Goal: Task Accomplishment & Management: Manage account settings

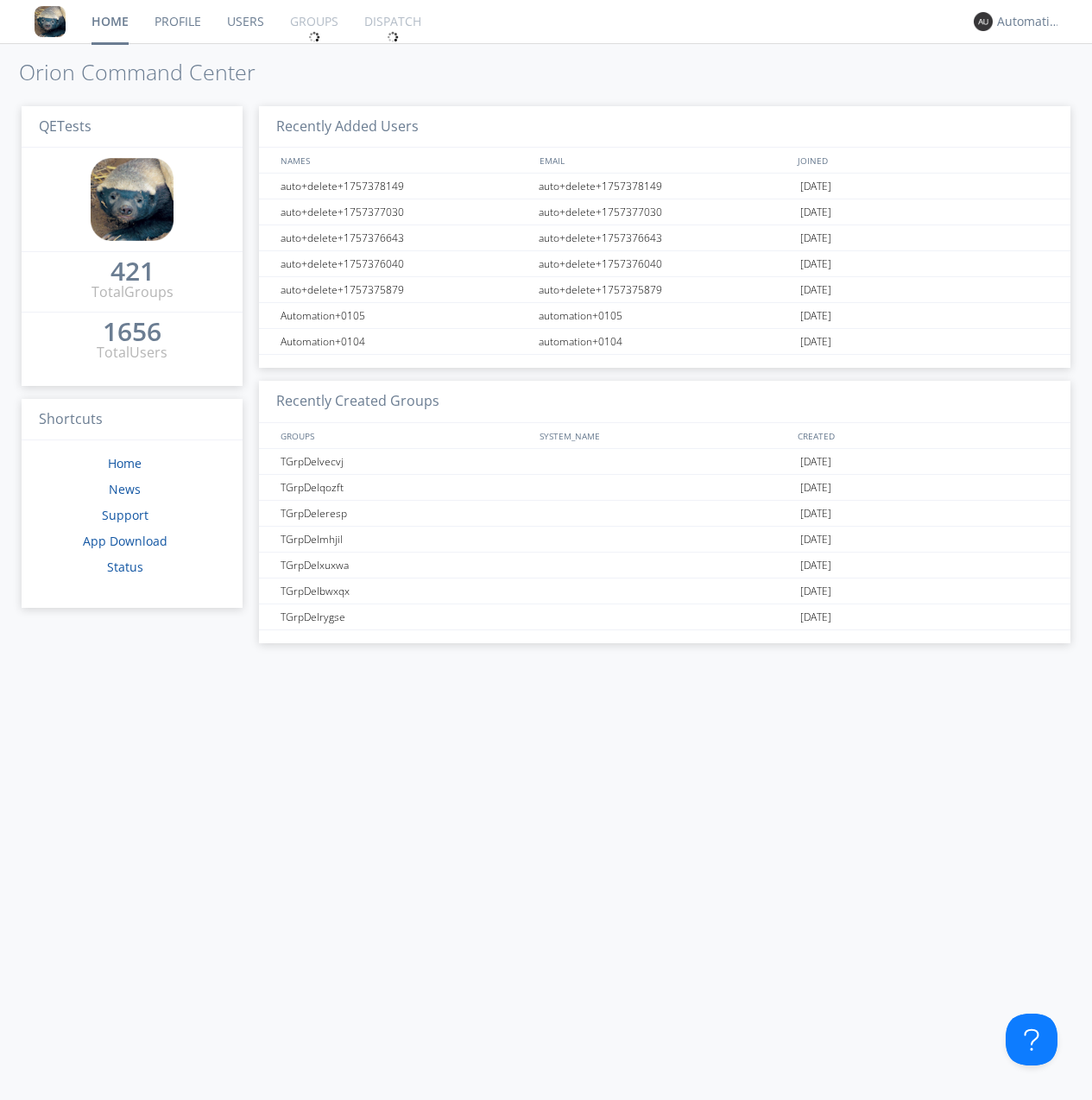
click at [313, 21] on link "Groups" at bounding box center [315, 21] width 74 height 43
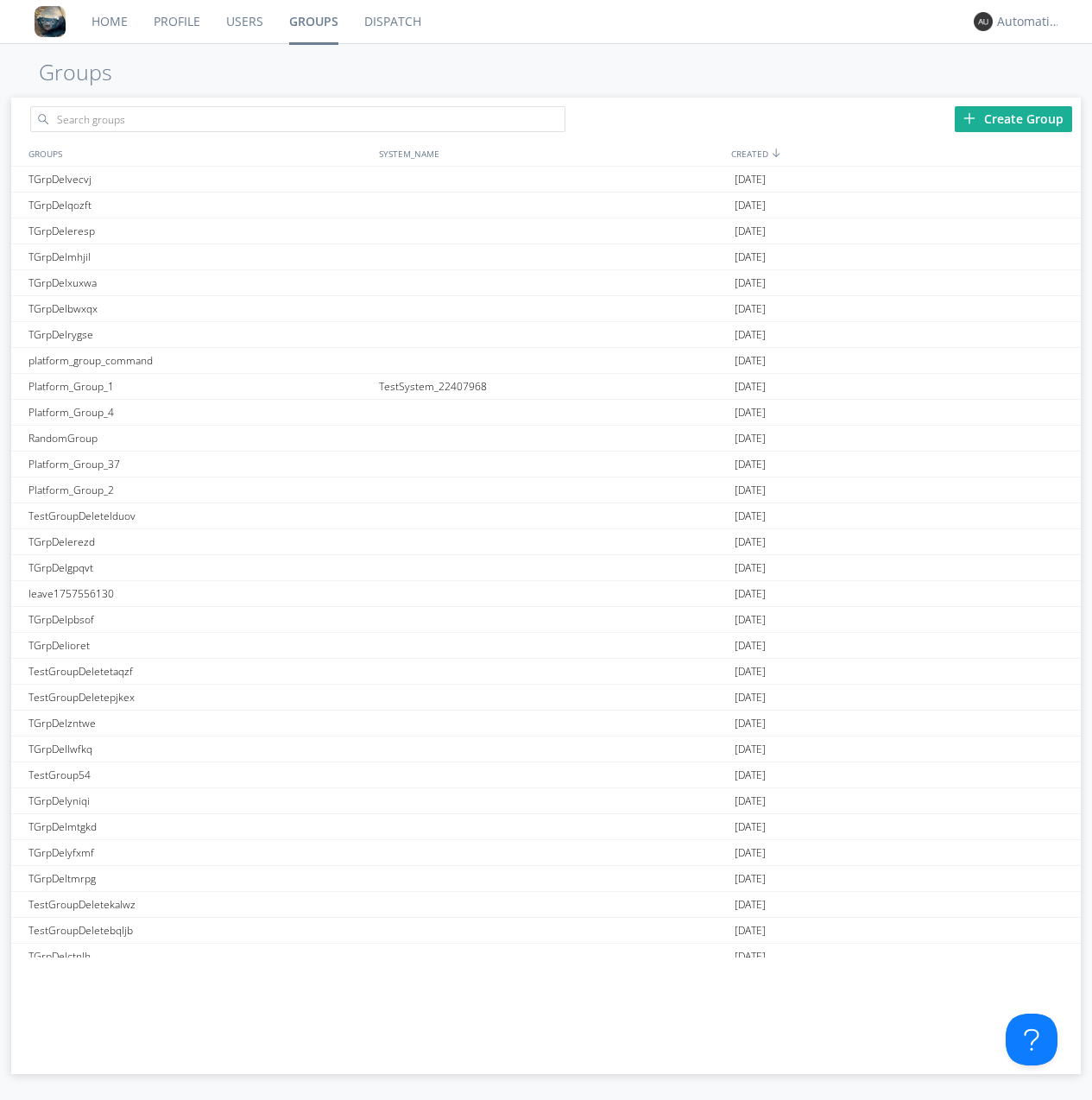
click at [1014, 118] on div "Create Group" at bounding box center [1013, 119] width 117 height 26
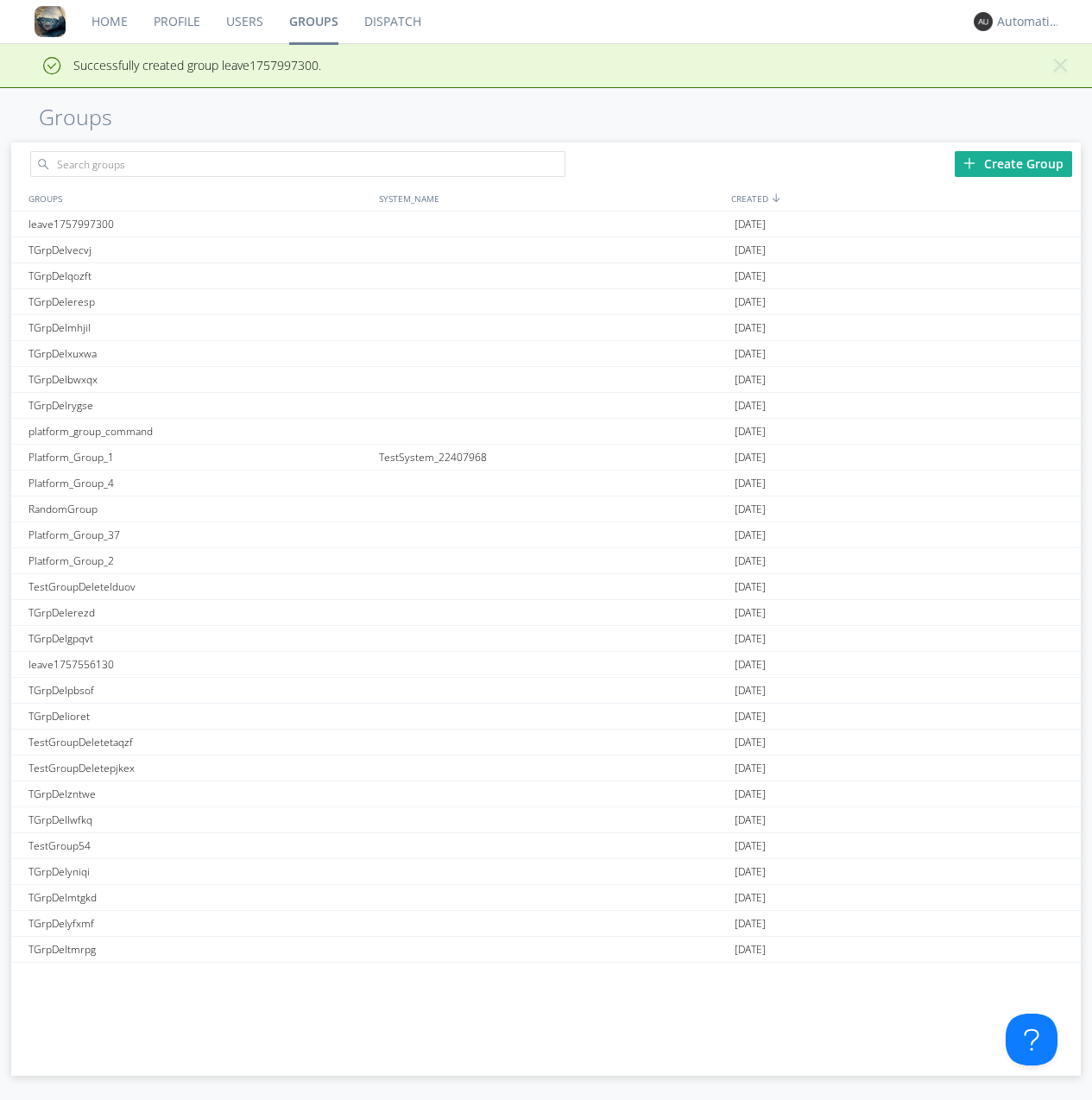
click at [313, 21] on link "Groups" at bounding box center [314, 21] width 75 height 43
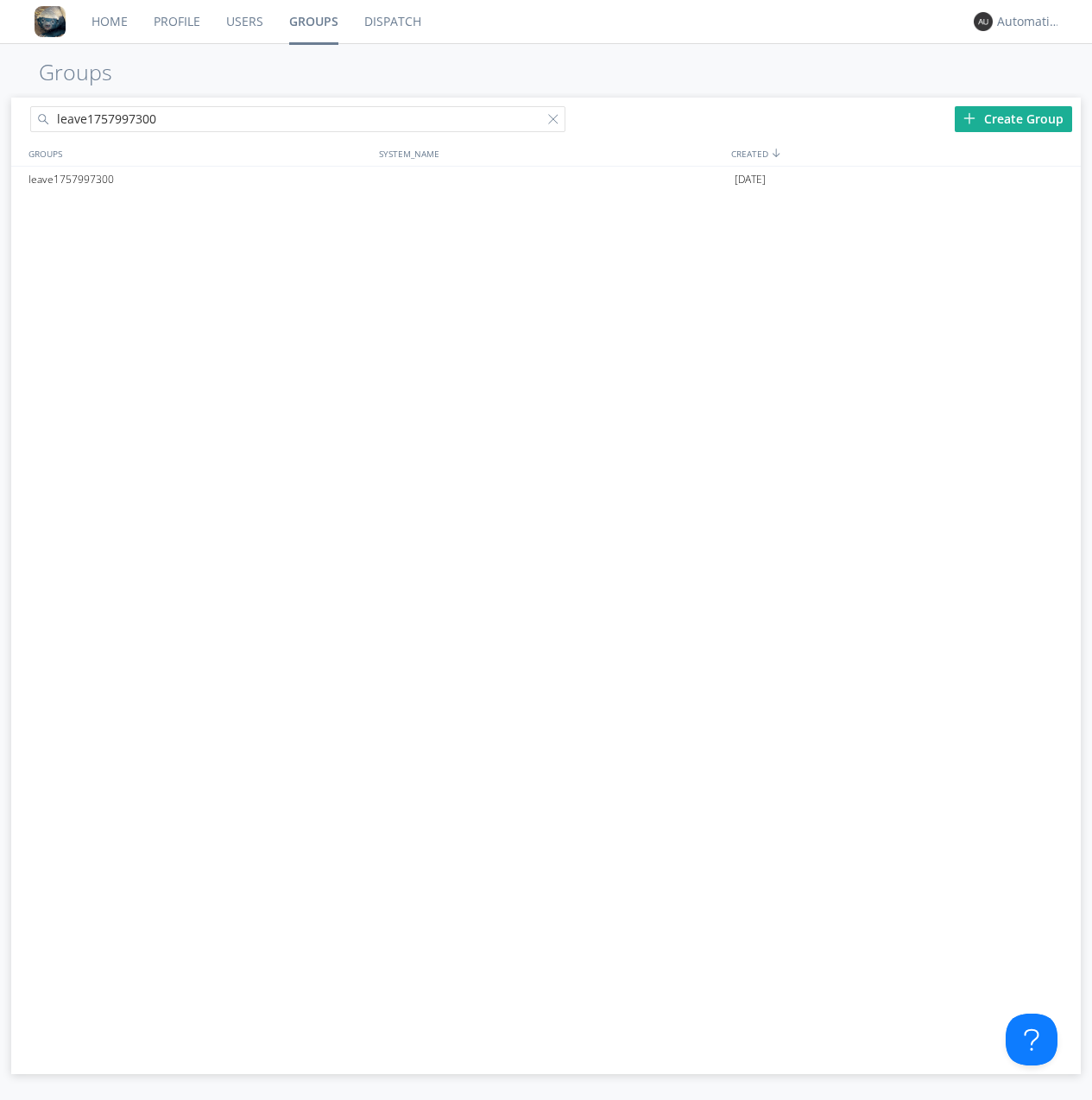
type input "leave1757997300"
click at [556, 122] on div at bounding box center [557, 123] width 18 height 18
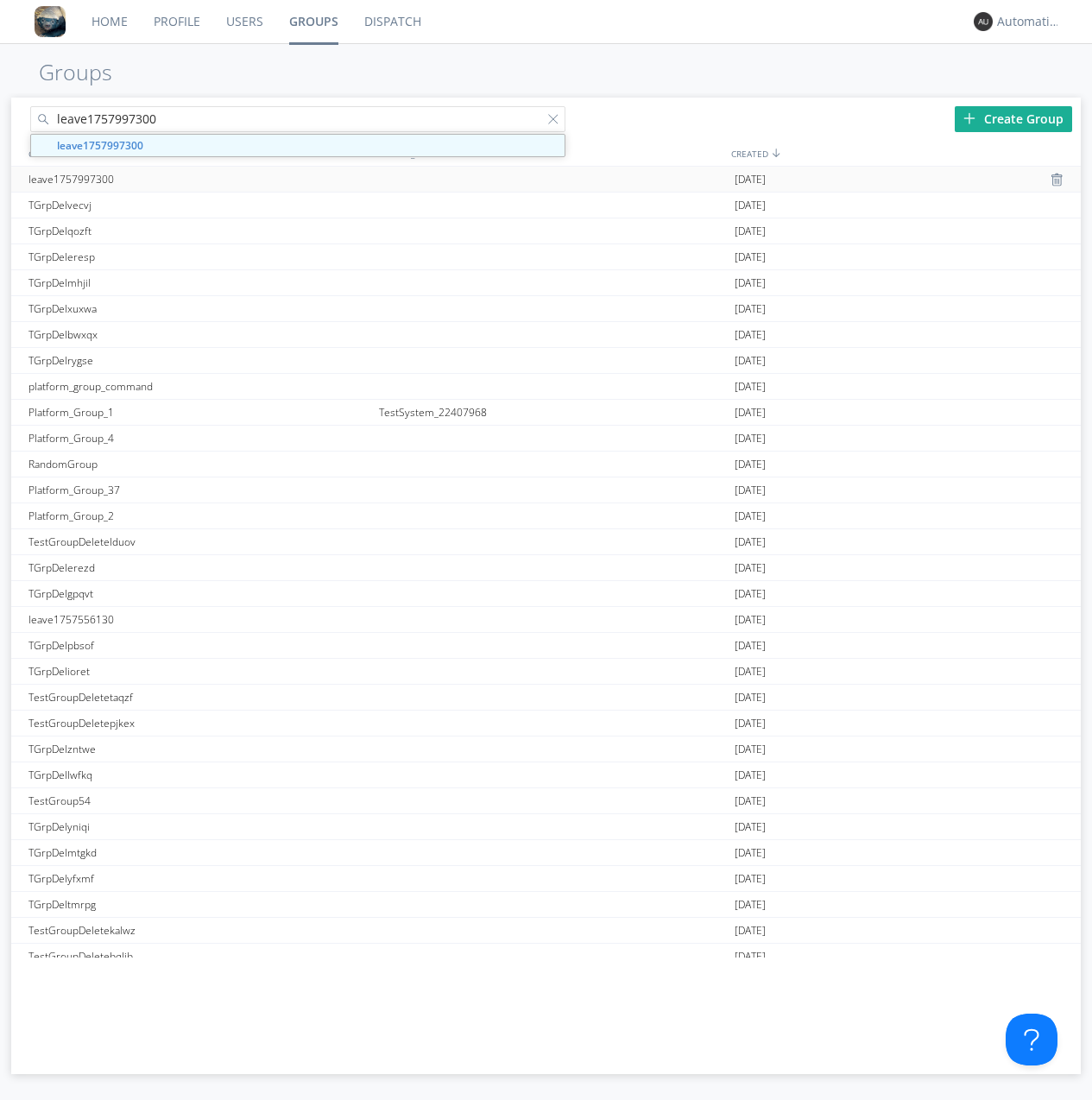
type input "leave1757997300"
click at [198, 179] on div "leave1757997300" at bounding box center [199, 180] width 351 height 25
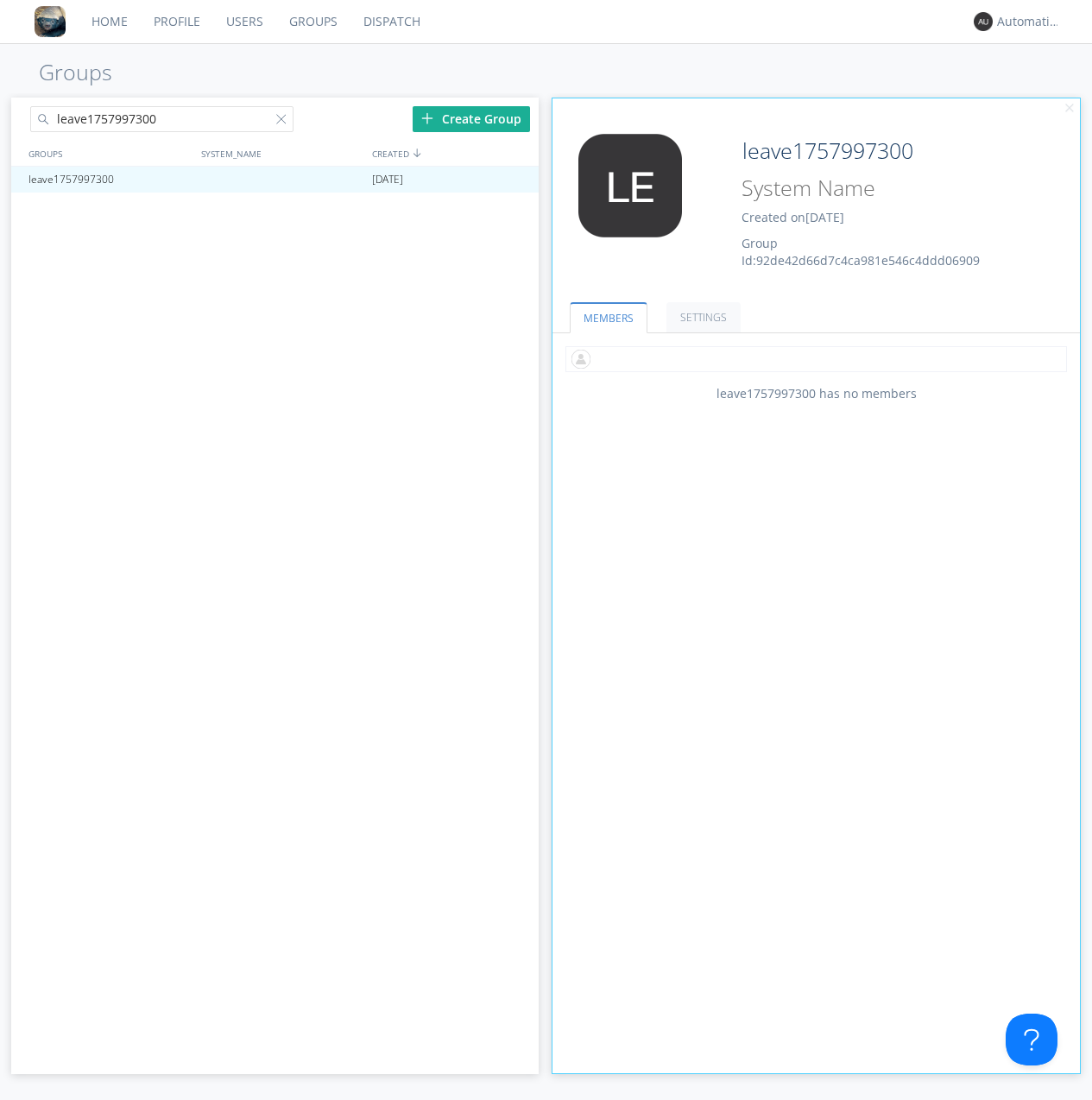
click at [816, 359] on input "text" at bounding box center [816, 359] width 501 height 26
type input "automation+0102"
click at [813, 359] on input "text" at bounding box center [816, 359] width 501 height 26
type input "automation+0103"
click at [813, 359] on input "text" at bounding box center [816, 359] width 501 height 26
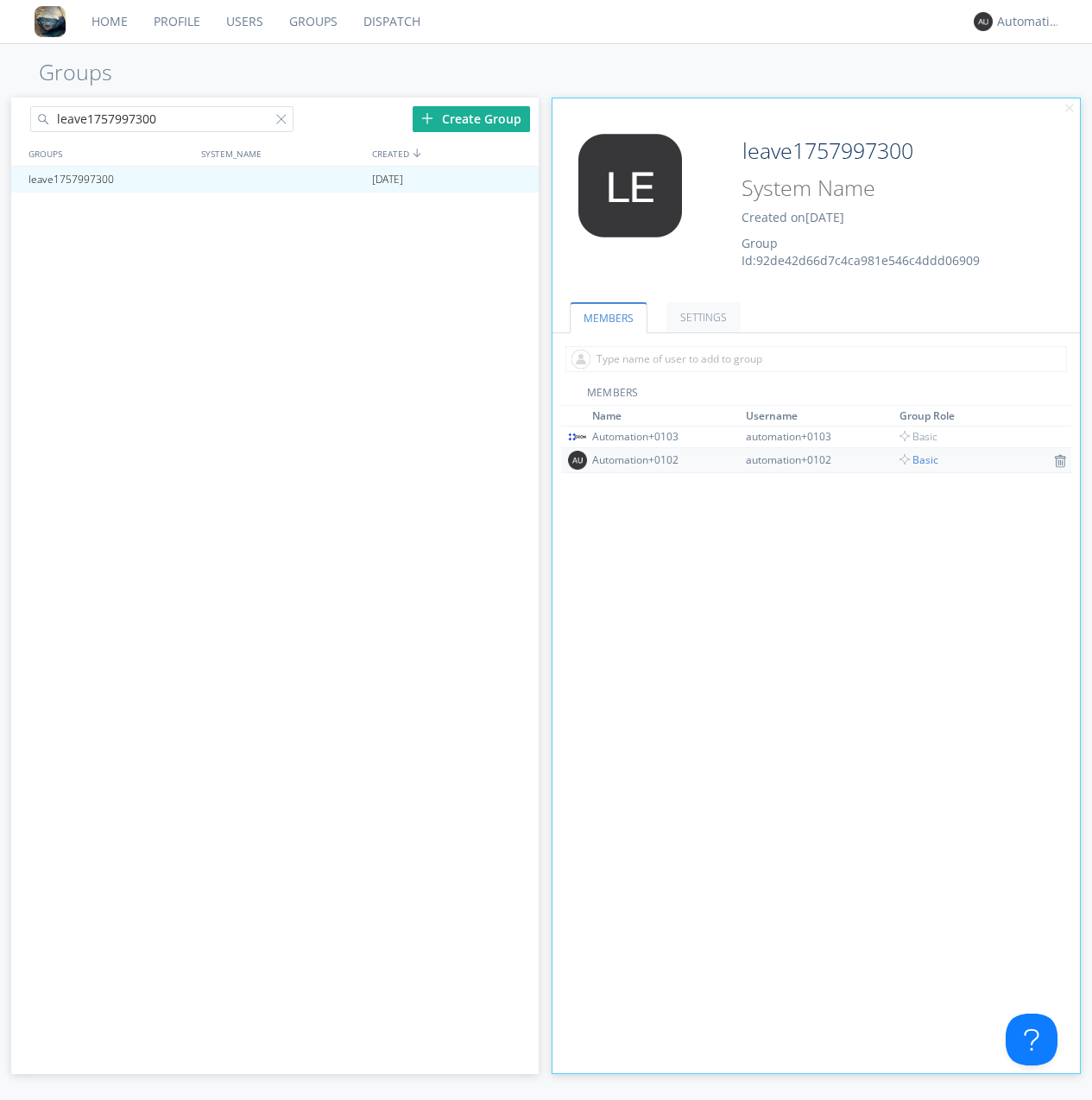
click at [913, 459] on span "Basic" at bounding box center [919, 459] width 39 height 15
click at [516, 180] on div at bounding box center [518, 180] width 18 height 14
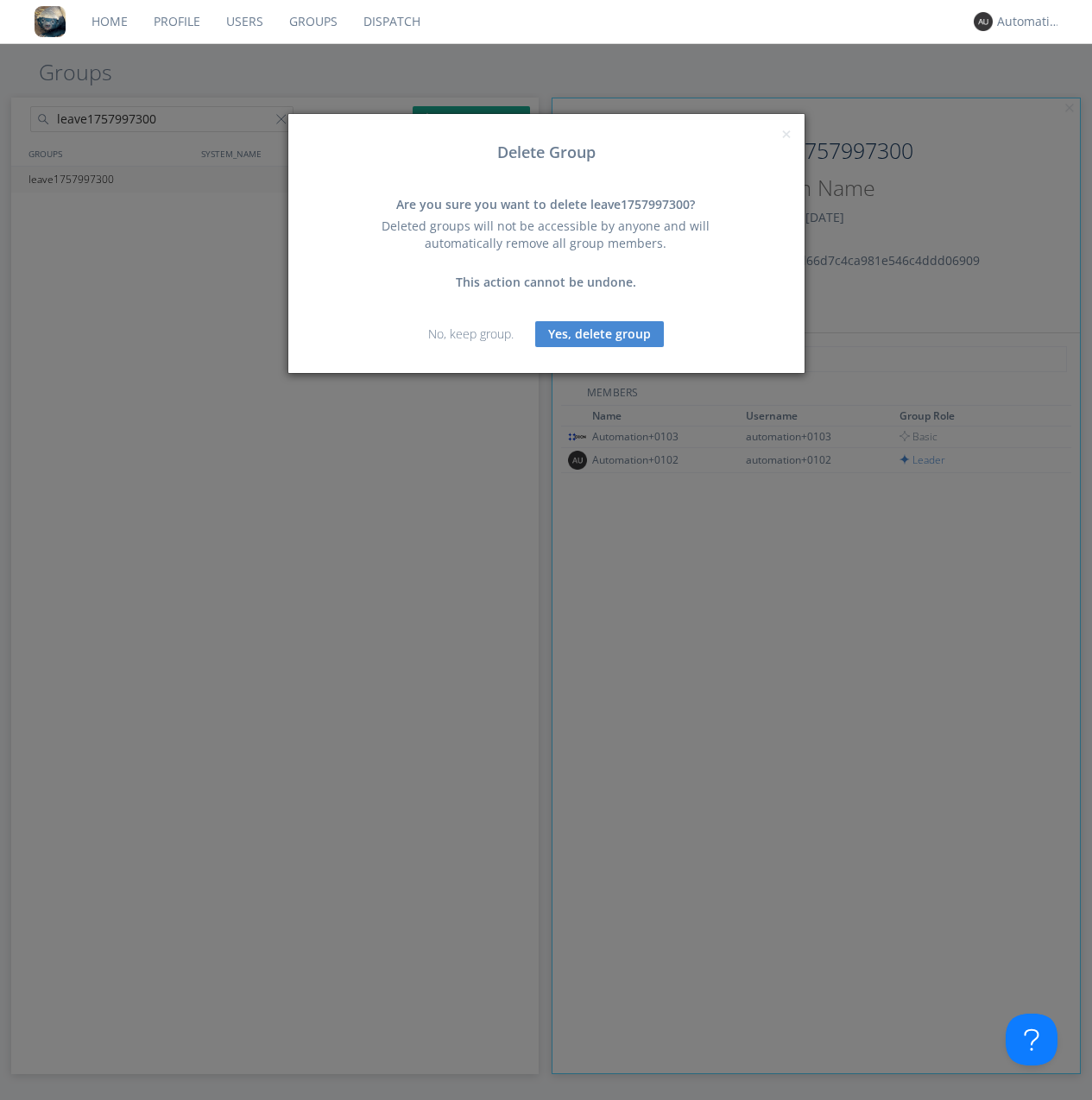
click at [599, 333] on button "Yes, delete group" at bounding box center [600, 334] width 129 height 26
